Goal: Task Accomplishment & Management: Use online tool/utility

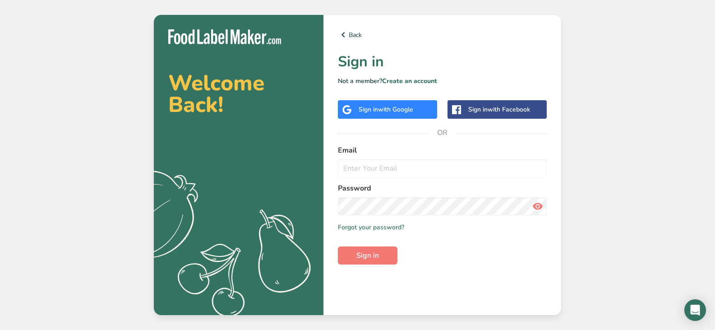
click at [374, 108] on div "Sign in with Google" at bounding box center [386, 109] width 55 height 9
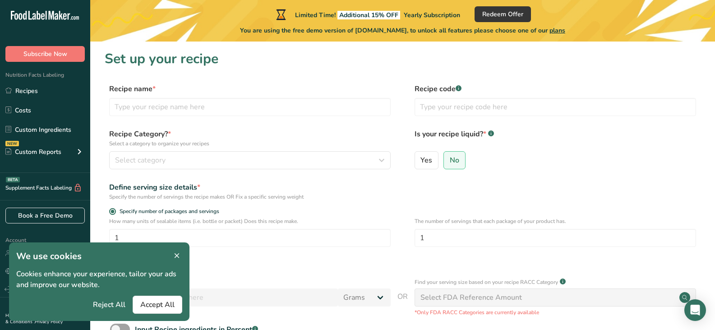
click at [178, 256] on icon at bounding box center [177, 255] width 8 height 13
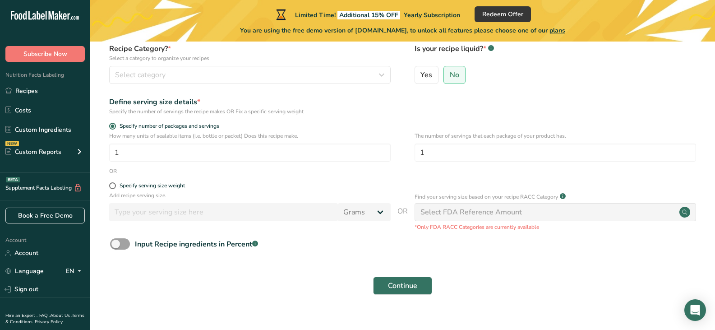
scroll to position [99, 0]
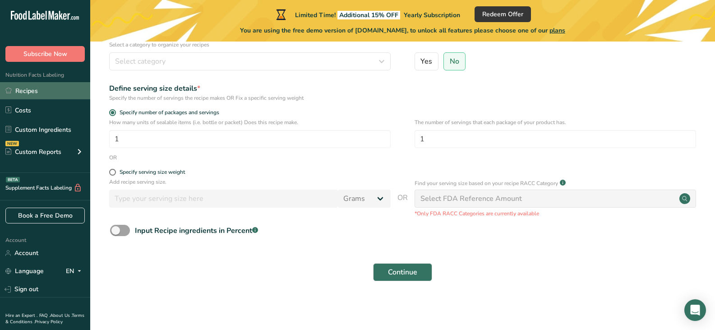
click at [41, 88] on link "Recipes" at bounding box center [45, 90] width 90 height 17
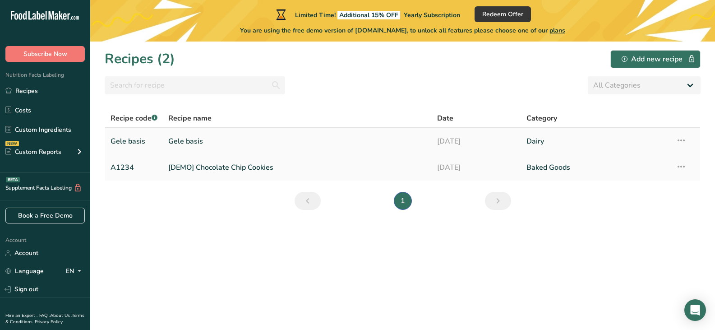
click at [181, 145] on link "Gele basis" at bounding box center [297, 141] width 258 height 19
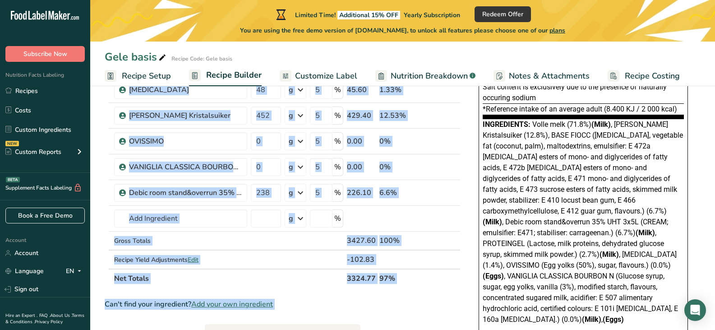
scroll to position [175, 0]
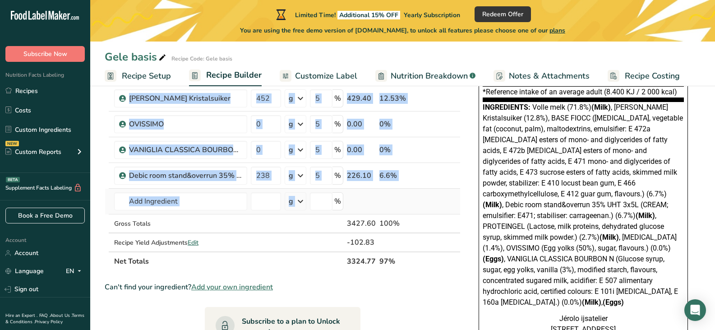
drag, startPoint x: 113, startPoint y: 129, endPoint x: 391, endPoint y: 207, distance: 288.6
click at [391, 207] on table "Ingredient * Amount * Unit * Waste * .a-a{fill:#347362;}.b-a{fill:#fff;} Grams …" at bounding box center [283, 116] width 356 height 307
copy table "Ingredient * Amount * Unit * Waste * .a-a{fill:#347362;}.b-a{fill:#fff;} Grams …"
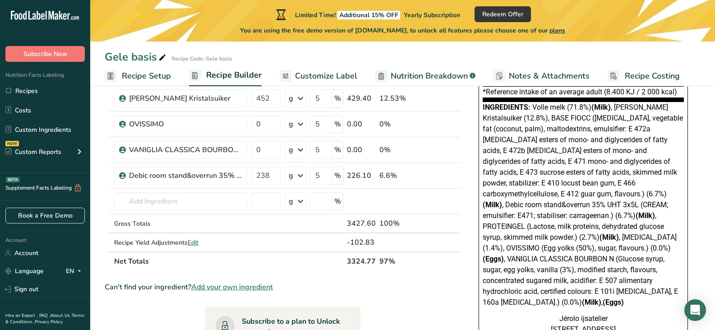
click at [434, 273] on section "Ingredient * Amount * Unit * Waste * .a-a{fill:#347362;}.b-a{fill:#fff;} Grams …" at bounding box center [283, 227] width 356 height 529
drag, startPoint x: 406, startPoint y: 258, endPoint x: 115, endPoint y: 100, distance: 332.0
click at [115, 100] on table "Ingredient * Amount * Unit * Waste * .a-a{fill:#347362;}.b-a{fill:#fff;} Grams …" at bounding box center [283, 116] width 356 height 307
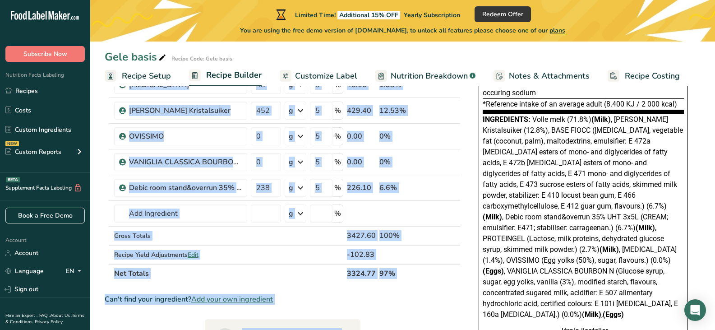
scroll to position [177, 0]
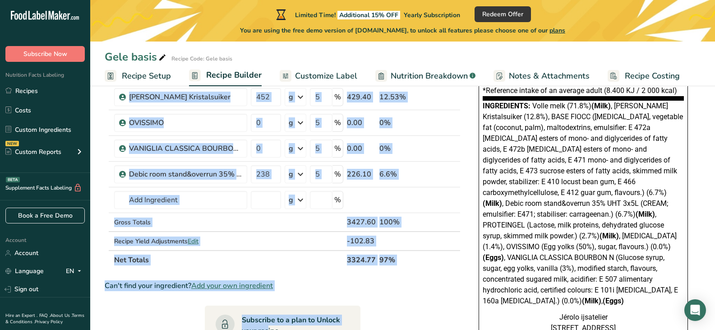
drag, startPoint x: 113, startPoint y: 148, endPoint x: 385, endPoint y: 276, distance: 300.8
click at [385, 276] on section "Ingredient * Amount * Unit * Waste * .a-a{fill:#347362;}.b-a{fill:#fff;} Grams …" at bounding box center [283, 226] width 356 height 529
copy section "Ingredient * Amount * Unit * Waste * .a-a{fill:#347362;}.b-a{fill:#fff;} Grams …"
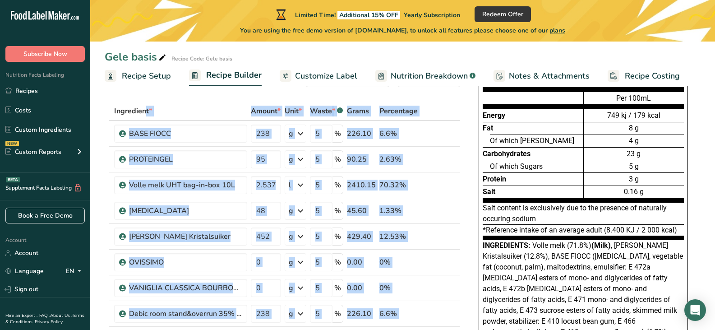
scroll to position [24, 0]
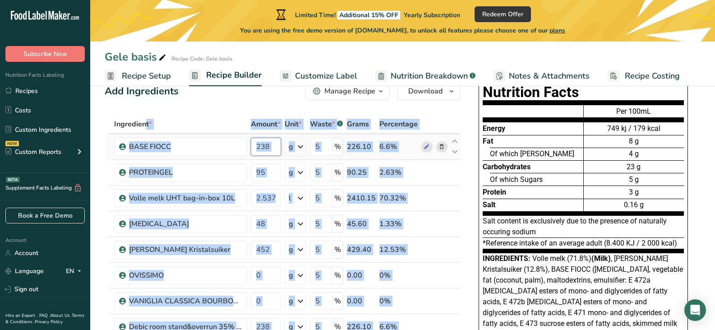
click at [253, 149] on input "238" at bounding box center [266, 147] width 30 height 18
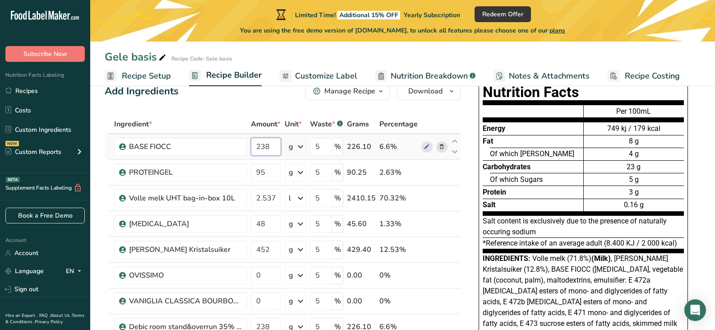
click at [253, 149] on input "238" at bounding box center [266, 147] width 30 height 18
type input "250"
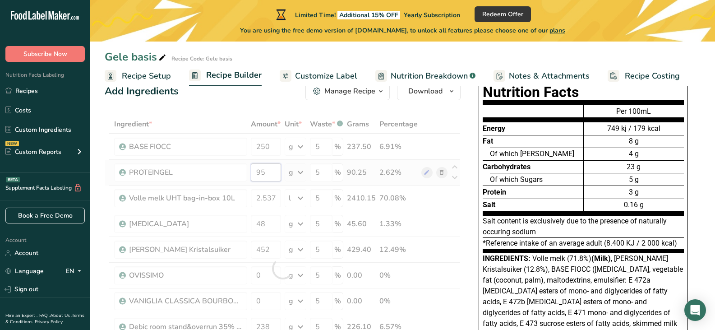
click at [264, 167] on div "Ingredient * Amount * Unit * Waste * .a-a{fill:#347362;}.b-a{fill:#fff;} Grams …" at bounding box center [283, 268] width 356 height 307
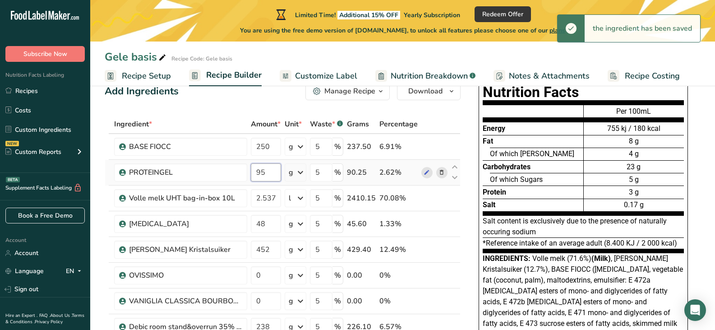
click at [264, 167] on input "95" at bounding box center [266, 172] width 30 height 18
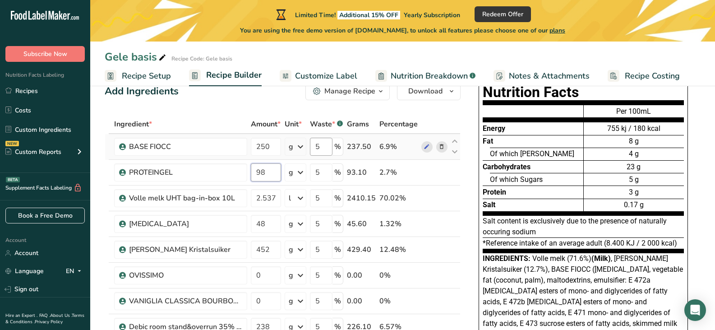
type input "98"
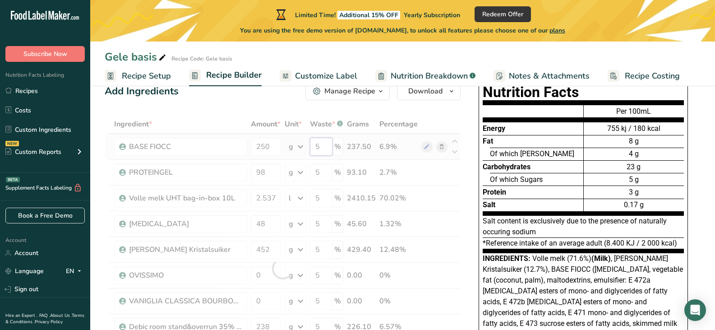
click at [321, 151] on div "Ingredient * Amount * Unit * Waste * .a-a{fill:#347362;}.b-a{fill:#fff;} Grams …" at bounding box center [283, 268] width 356 height 307
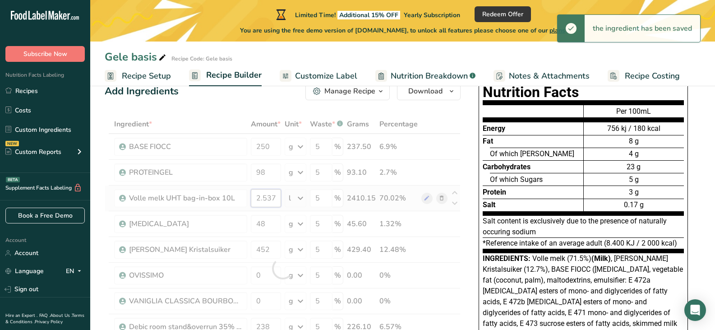
click at [273, 199] on div "Ingredient * Amount * Unit * Waste * .a-a{fill:#347362;}.b-a{fill:#fff;} Grams …" at bounding box center [283, 268] width 356 height 307
click at [273, 199] on div at bounding box center [283, 268] width 356 height 307
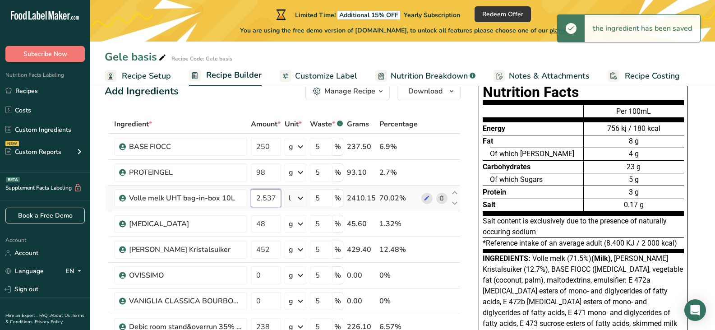
click at [273, 199] on input "2.537" at bounding box center [266, 198] width 30 height 18
type input "2"
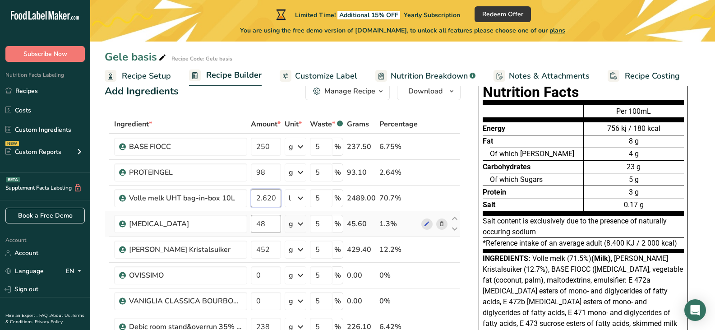
type input "2.620"
click at [266, 226] on div "Ingredient * Amount * Unit * Waste * .a-a{fill:#347362;}.b-a{fill:#fff;} Grams …" at bounding box center [283, 268] width 356 height 307
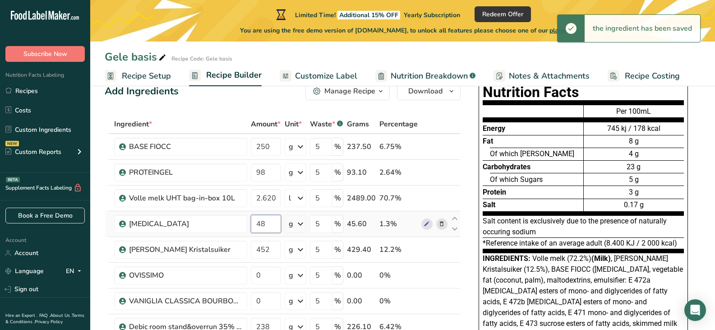
click at [266, 226] on input "48" at bounding box center [266, 224] width 30 height 18
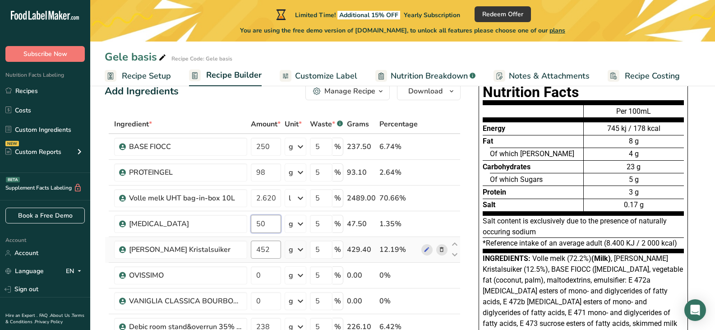
type input "50"
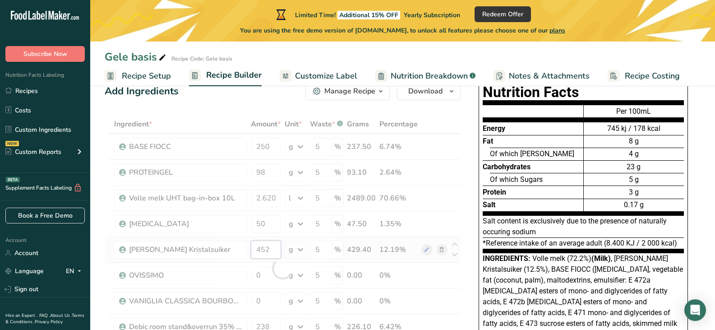
click at [265, 247] on div "Ingredient * Amount * Unit * Waste * .a-a{fill:#347362;}.b-a{fill:#fff;} Grams …" at bounding box center [283, 268] width 356 height 307
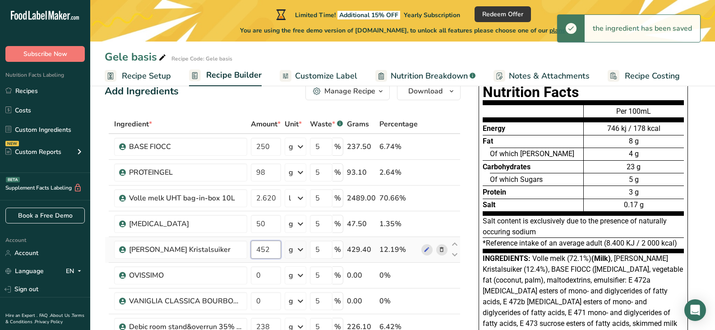
click at [265, 247] on input "452" at bounding box center [266, 249] width 30 height 18
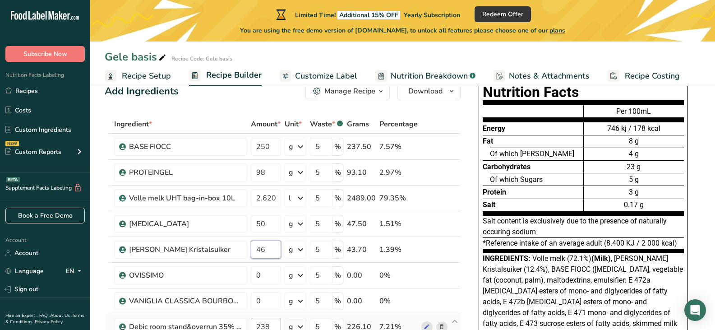
type input "46"
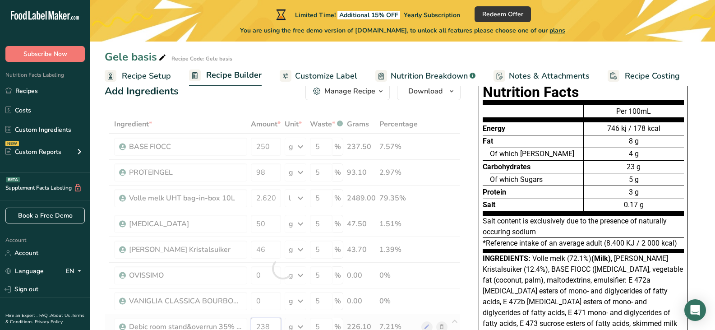
click at [266, 322] on div "Ingredient * Amount * Unit * Waste * .a-a{fill:#347362;}.b-a{fill:#fff;} Grams …" at bounding box center [283, 268] width 356 height 307
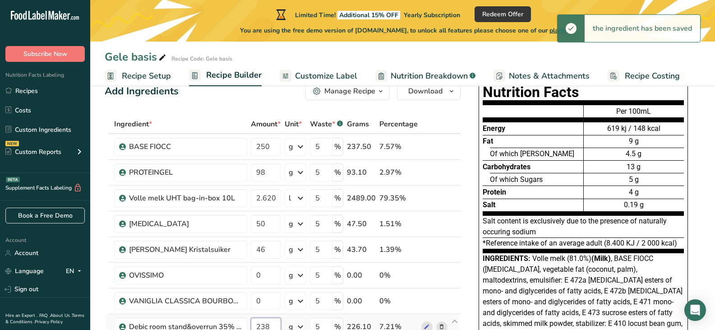
click at [266, 322] on input "238" at bounding box center [266, 327] width 30 height 18
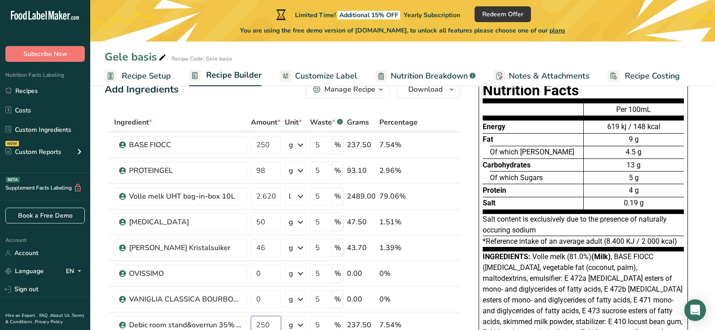
type input "250"
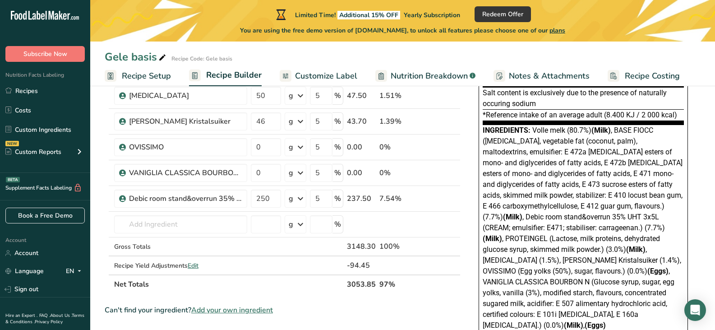
scroll to position [157, 0]
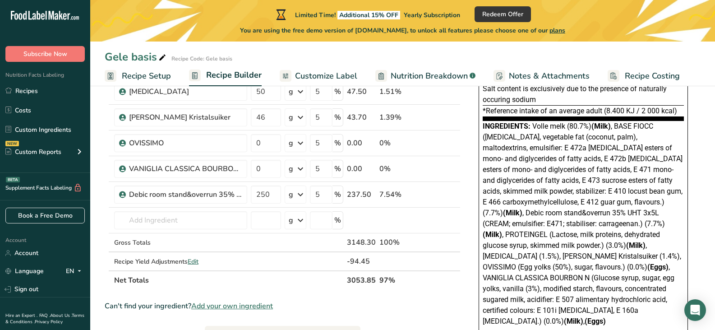
click at [244, 303] on span "Add your own ingredient" at bounding box center [232, 305] width 82 height 11
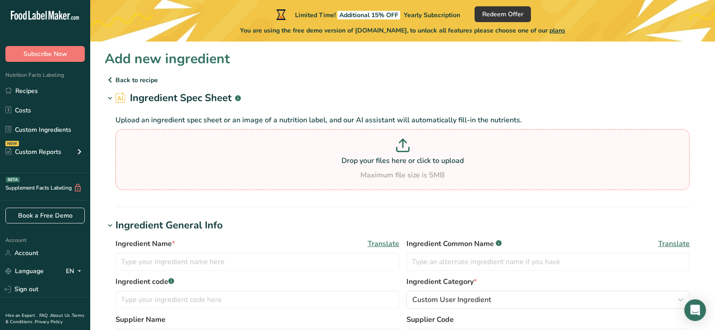
click at [411, 166] on div "Drop your files here or click to upload Maximum file size is 5MB" at bounding box center [403, 159] width 570 height 42
click at [411, 166] on input "Drop your files here or click to upload Maximum file size is 5MB" at bounding box center [402, 159] width 574 height 61
type input "C:\fakepath\Speculaas.pdf"
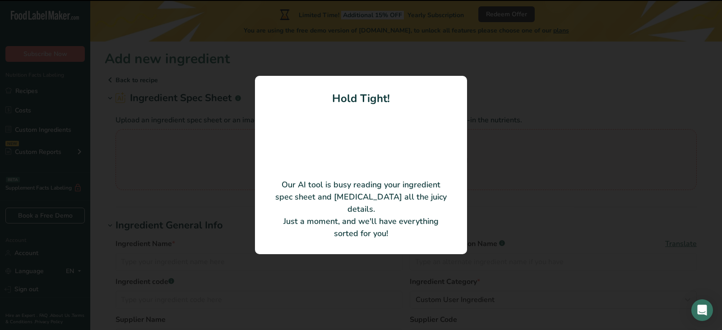
type input "SPEKULATIUS ST-23102"
type input "PRE GEL S.P.A."
type input "ST-23102"
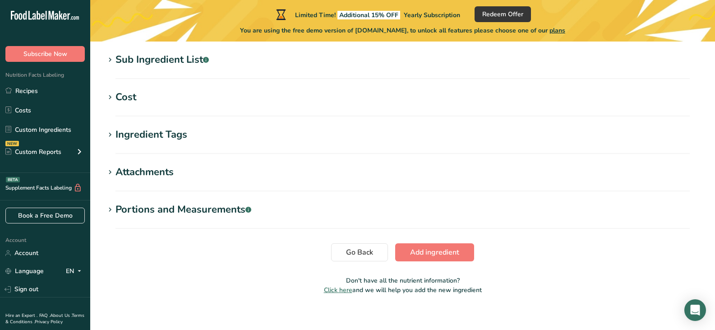
scroll to position [386, 0]
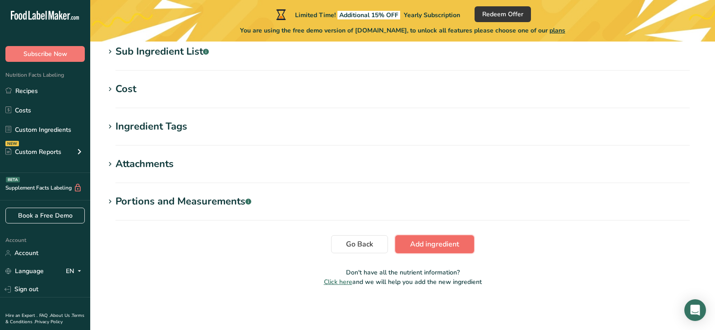
click at [442, 240] on span "Add ingredient" at bounding box center [434, 244] width 49 height 11
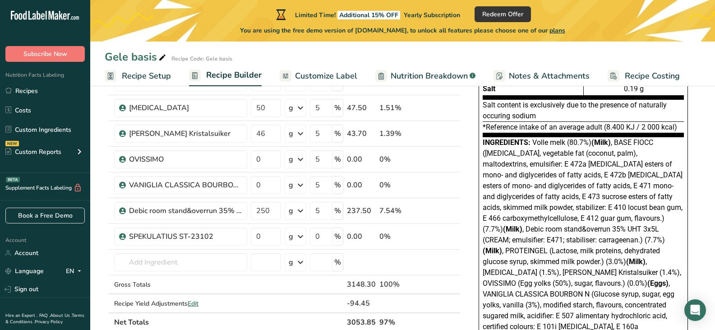
scroll to position [147, 0]
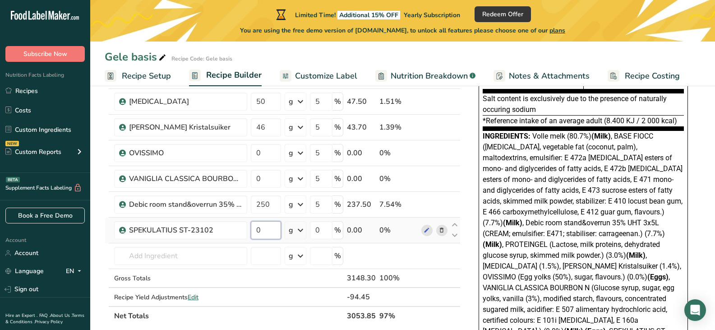
click at [264, 229] on input "0" at bounding box center [266, 230] width 30 height 18
type input "300"
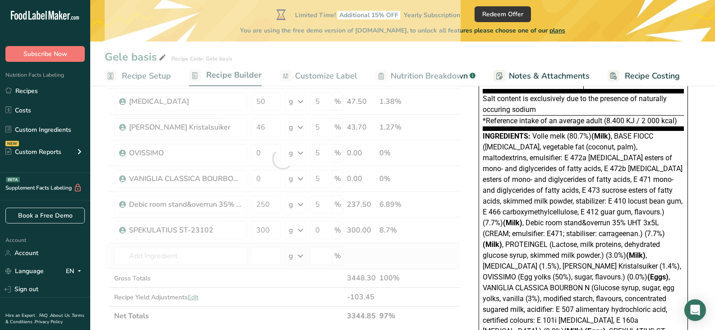
click at [439, 259] on div "Ingredient * Amount * Unit * Waste * .a-a{fill:#347362;}.b-a{fill:#fff;} Grams …" at bounding box center [283, 158] width 356 height 333
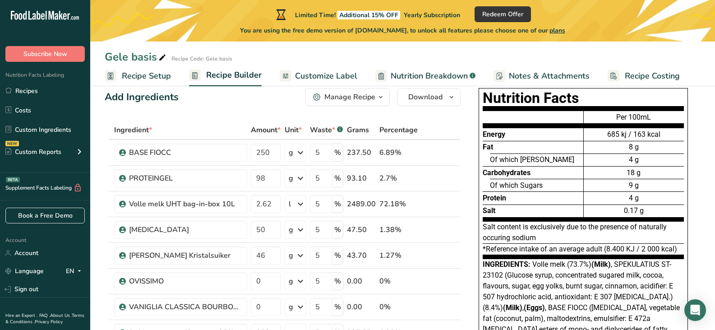
scroll to position [0, 0]
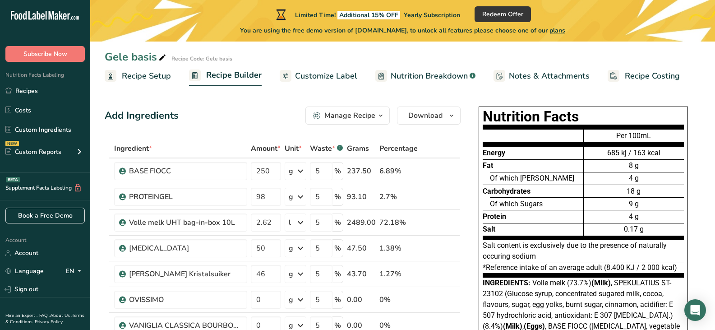
click at [345, 74] on span "Customize Label" at bounding box center [326, 76] width 62 height 12
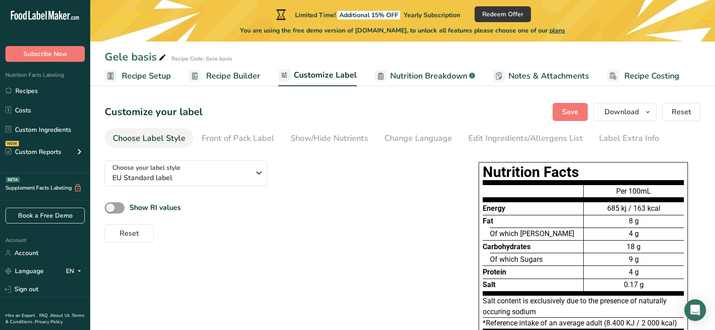
click at [410, 75] on span "Nutrition Breakdown" at bounding box center [428, 76] width 77 height 12
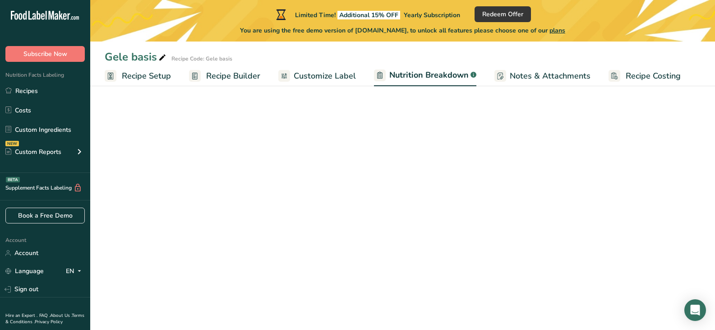
select select "Calories"
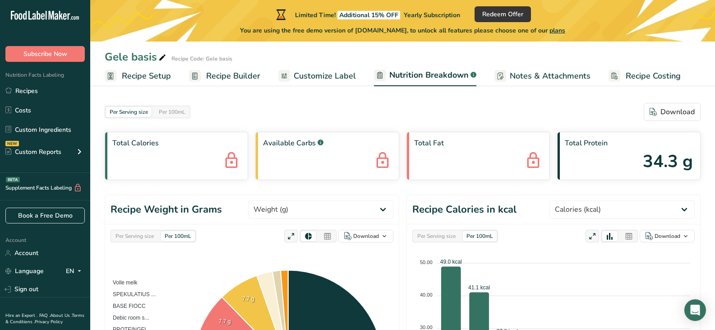
click at [337, 70] on span "Customize Label" at bounding box center [325, 76] width 62 height 12
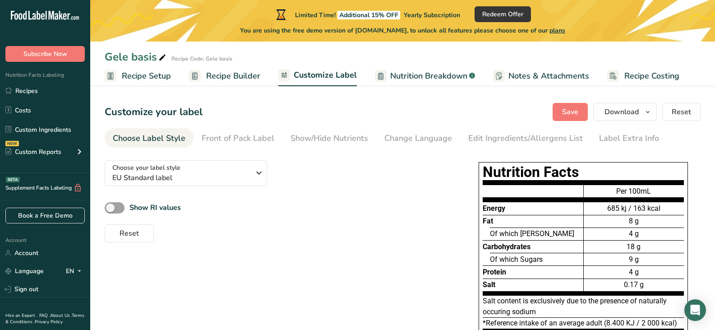
click at [219, 81] on span "Recipe Builder" at bounding box center [233, 76] width 54 height 12
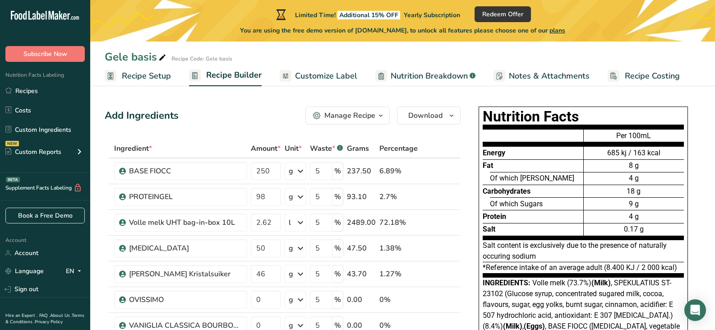
click at [215, 117] on div "Add Ingredients Manage Recipe Delete Recipe Duplicate Recipe Scale Recipe Save …" at bounding box center [283, 115] width 356 height 18
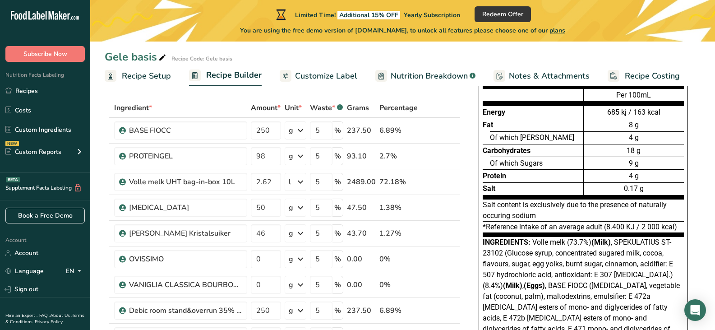
scroll to position [14, 0]
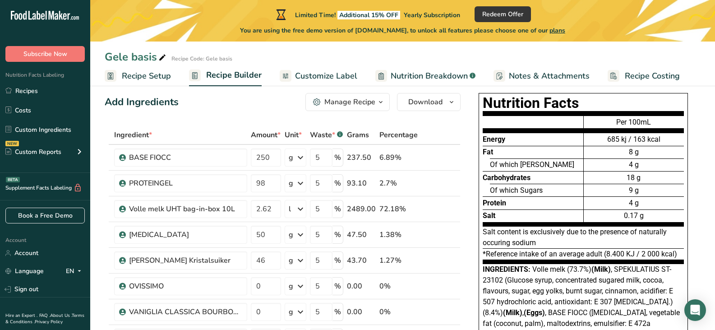
click at [460, 15] on span "Yearly Subscription" at bounding box center [432, 15] width 56 height 9
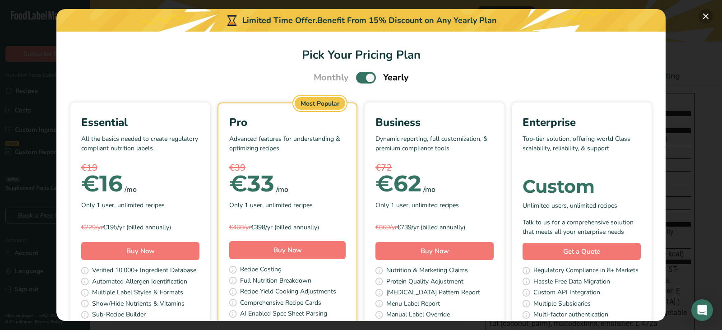
click at [708, 16] on button "Pick Your Pricing Plan Modal" at bounding box center [705, 16] width 14 height 14
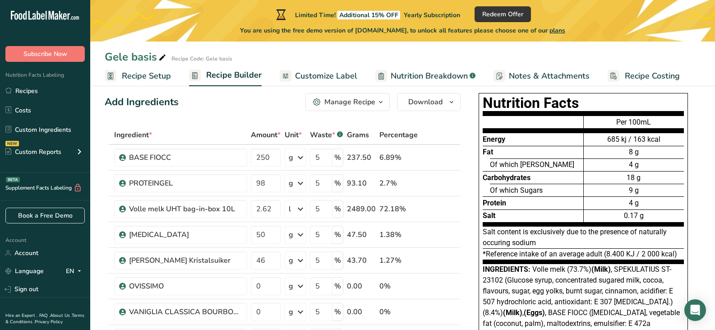
click at [697, 73] on ul "Recipe Setup Recipe Builder Customize Label Nutrition Breakdown .a-a{fill:#3473…" at bounding box center [402, 75] width 625 height 21
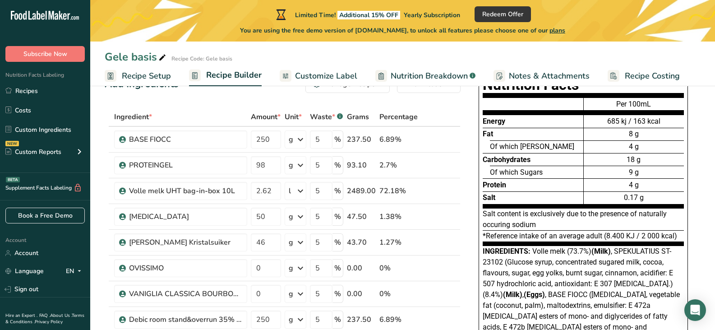
scroll to position [0, 0]
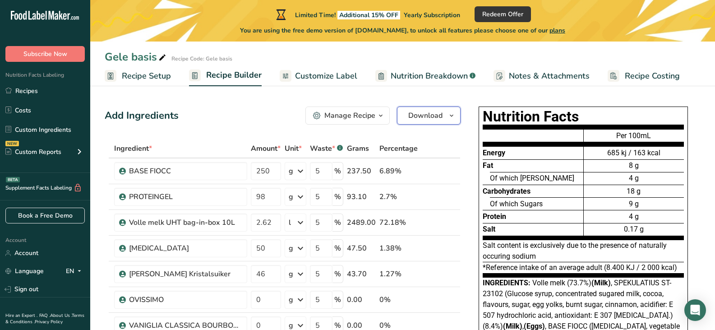
click at [420, 111] on span "Download" at bounding box center [425, 115] width 34 height 11
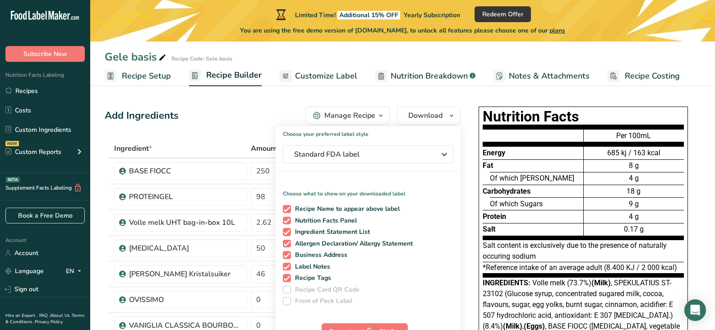
click at [560, 60] on div "Gele basis Recipe Code: Gele basis" at bounding box center [402, 57] width 625 height 16
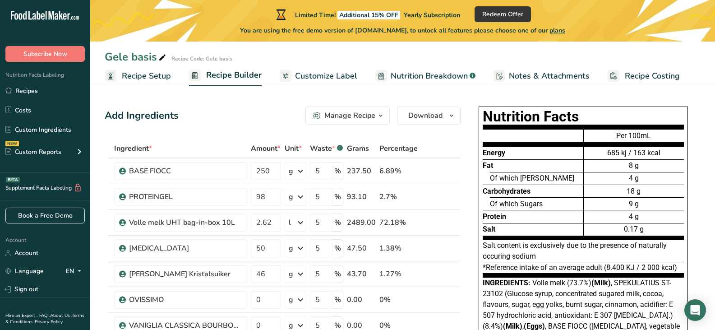
click at [178, 140] on th "Ingredient *" at bounding box center [180, 148] width 137 height 19
drag, startPoint x: 103, startPoint y: 163, endPoint x: 408, endPoint y: 275, distance: 325.0
copy table "Ingredient * Amount * Unit * Waste * .a-a{fill:#347362;}.b-a{fill:#fff;} Grams …"
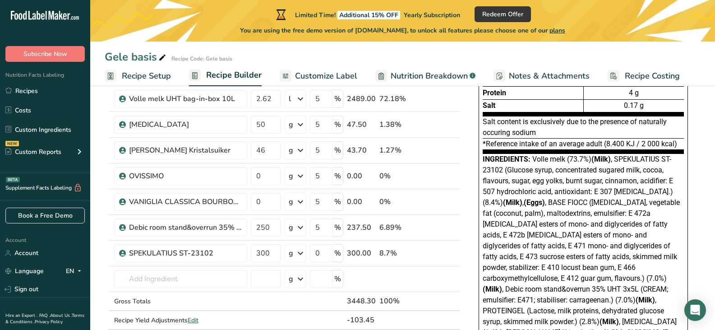
scroll to position [128, 0]
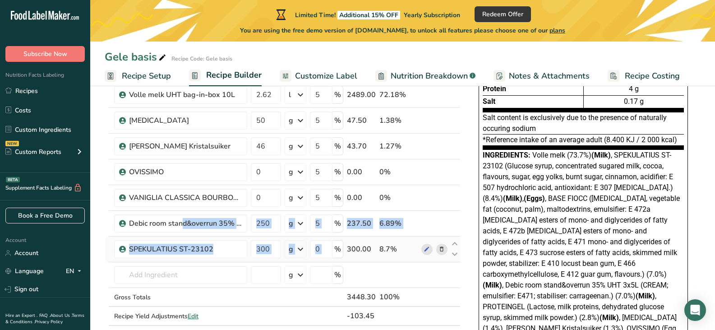
drag, startPoint x: 118, startPoint y: 222, endPoint x: 349, endPoint y: 250, distance: 232.6
click at [349, 250] on tbody "BASE FIOCC 250 g Weight Units g kg mg See more Volume Units l Volume units requ…" at bounding box center [282, 178] width 355 height 294
copy tbody "Debic room stand&overrun 35% UHT 3x5L g Weight Units g kg mg See more Volume Un…"
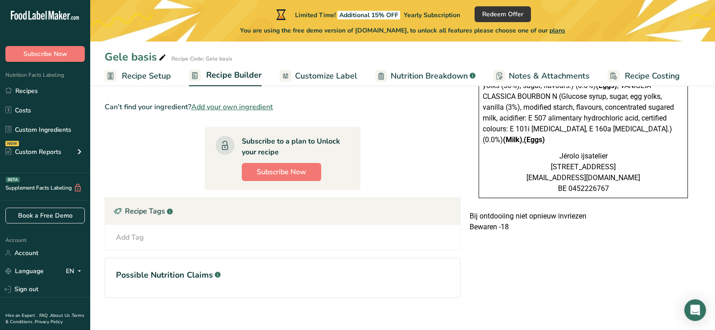
scroll to position [392, 0]
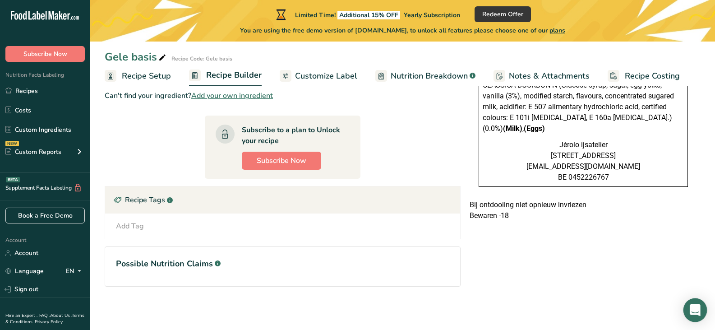
click at [697, 309] on icon "Open Intercom Messenger" at bounding box center [695, 310] width 10 height 12
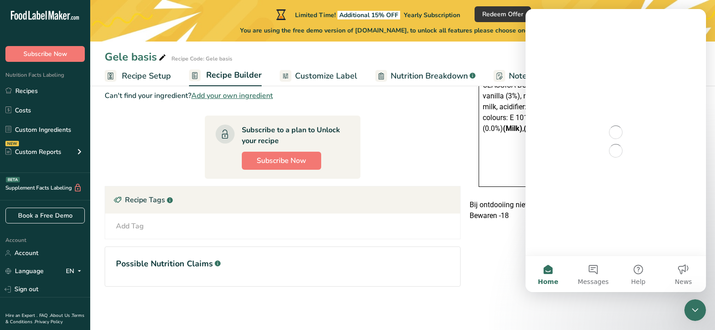
scroll to position [0, 0]
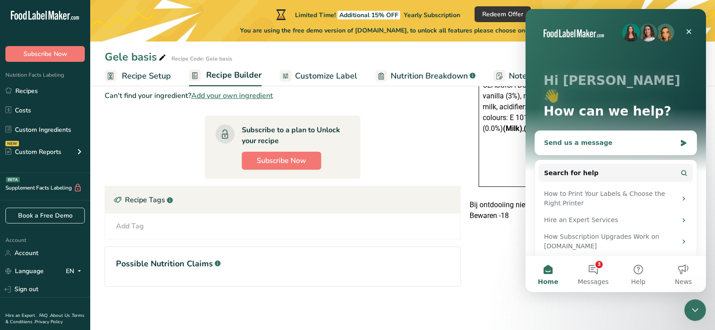
click at [595, 138] on div "Send us a message" at bounding box center [610, 142] width 132 height 9
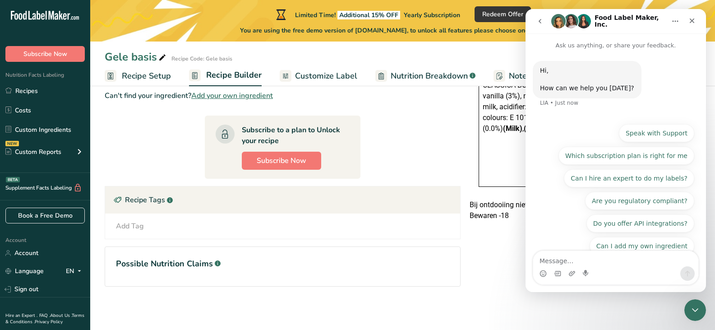
type textarea "C"
type textarea "Z"
type textarea "A"
click at [692, 22] on icon "Close" at bounding box center [691, 20] width 7 height 7
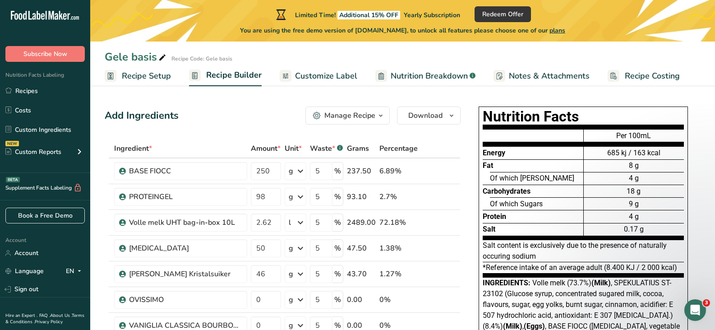
click at [143, 78] on span "Recipe Setup" at bounding box center [146, 76] width 49 height 12
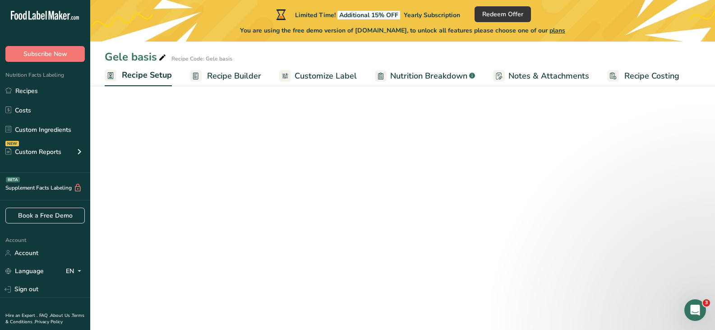
select select "22"
